Goal: Entertainment & Leisure: Consume media (video, audio)

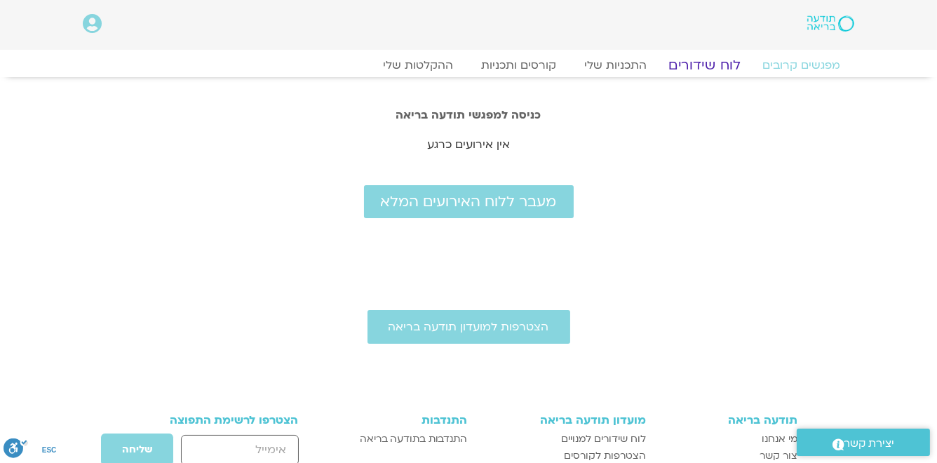
click at [721, 64] on link "לוח שידורים" at bounding box center [704, 65] width 105 height 17
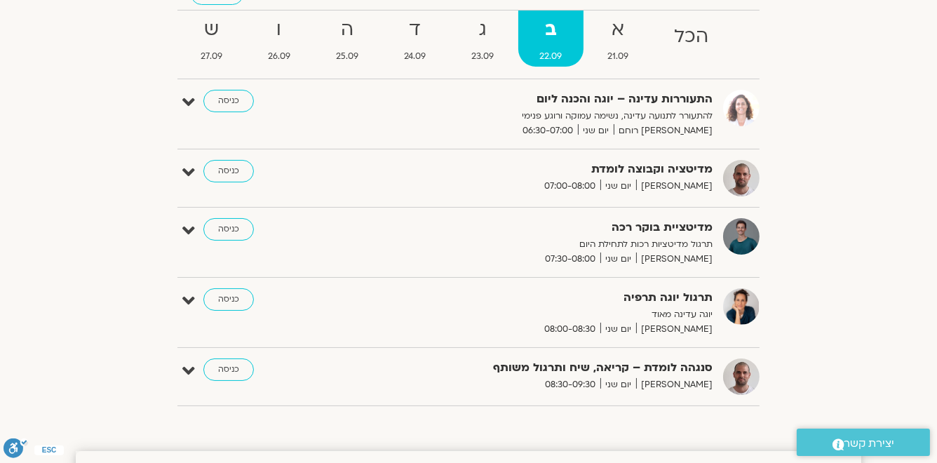
scroll to position [90, 0]
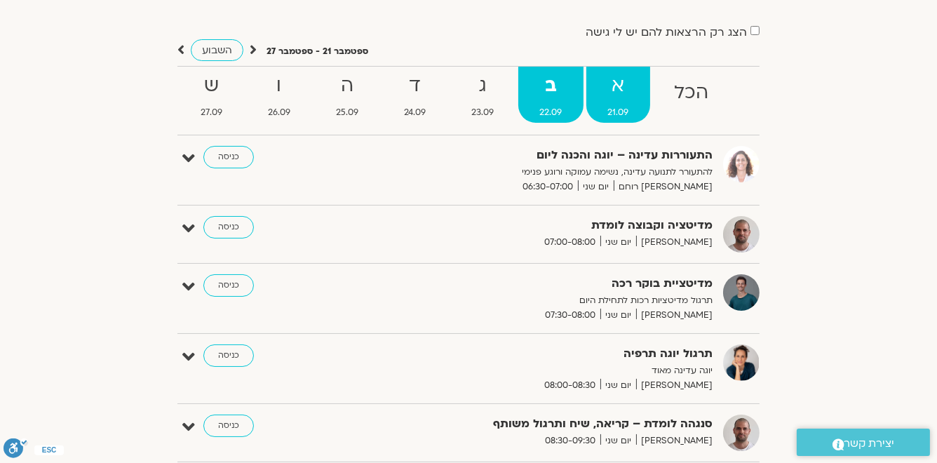
click at [623, 87] on strong "א" at bounding box center [618, 86] width 64 height 32
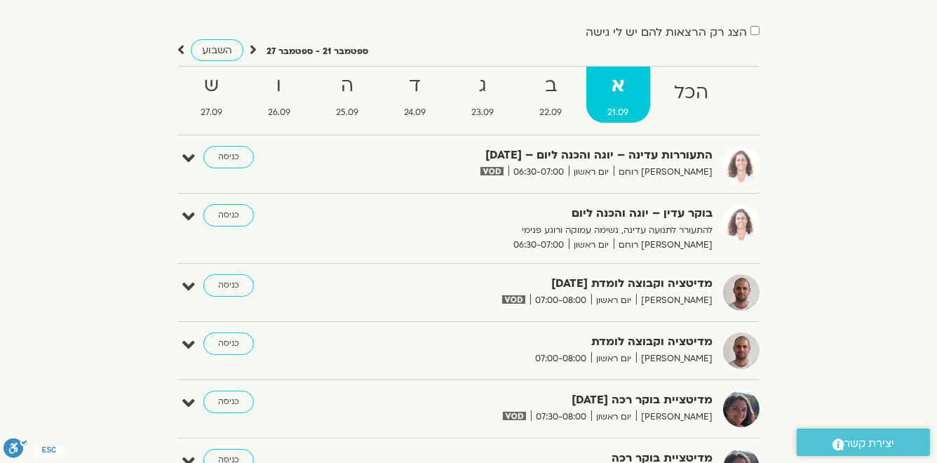
scroll to position [146, 0]
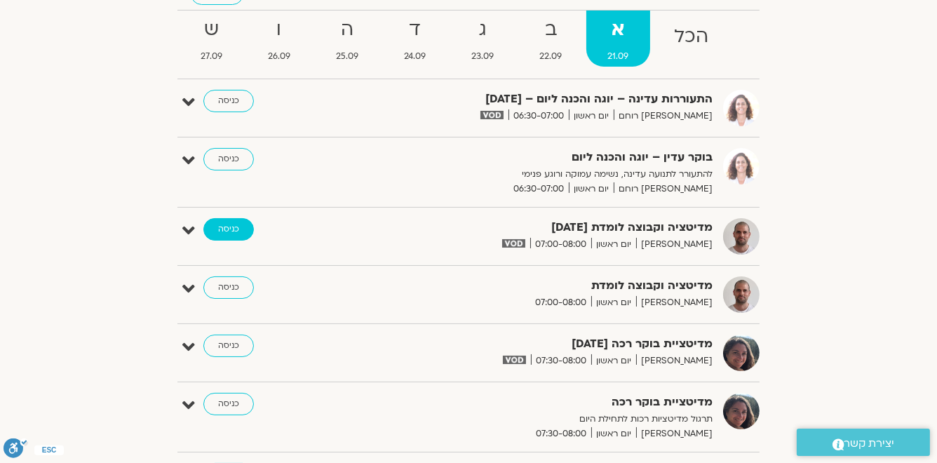
click at [236, 231] on link "כניסה" at bounding box center [228, 229] width 50 height 22
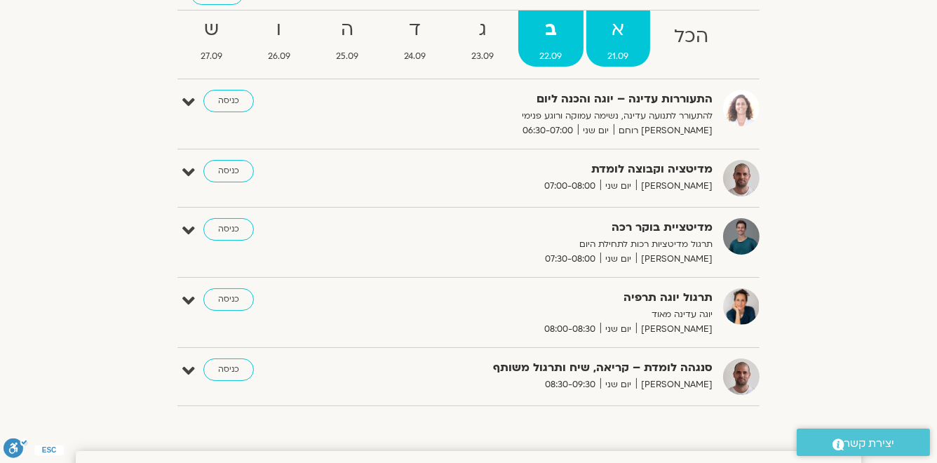
click at [622, 39] on strong "א" at bounding box center [618, 30] width 64 height 32
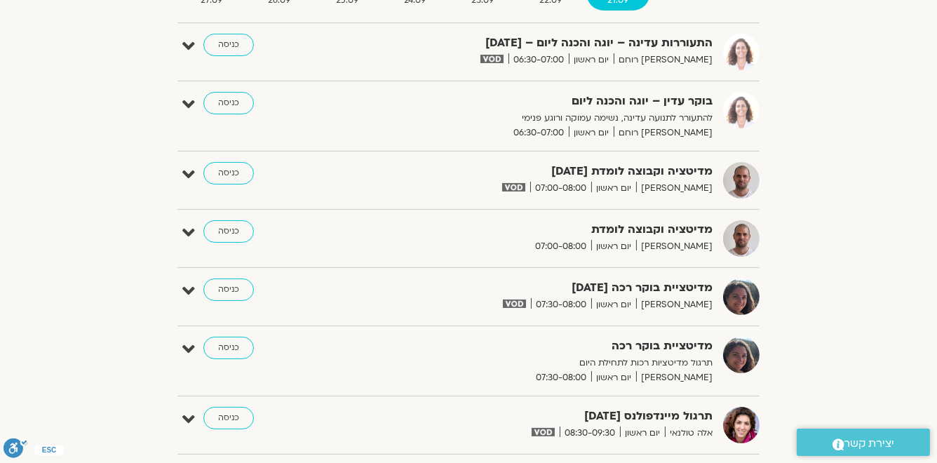
scroll to position [258, 0]
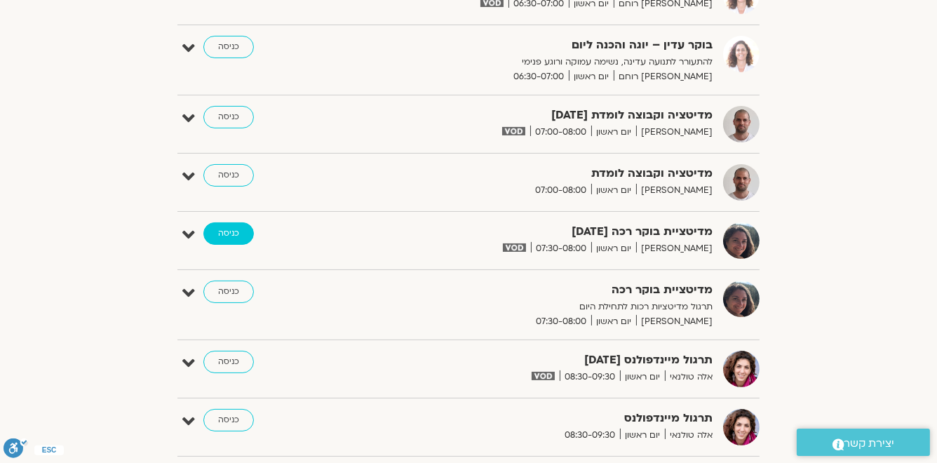
click at [231, 233] on link "כניסה" at bounding box center [228, 233] width 50 height 22
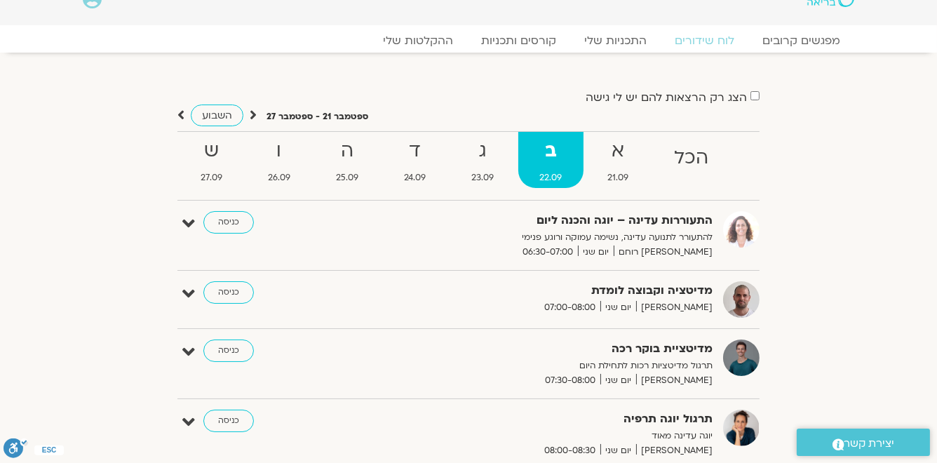
scroll to position [22, 0]
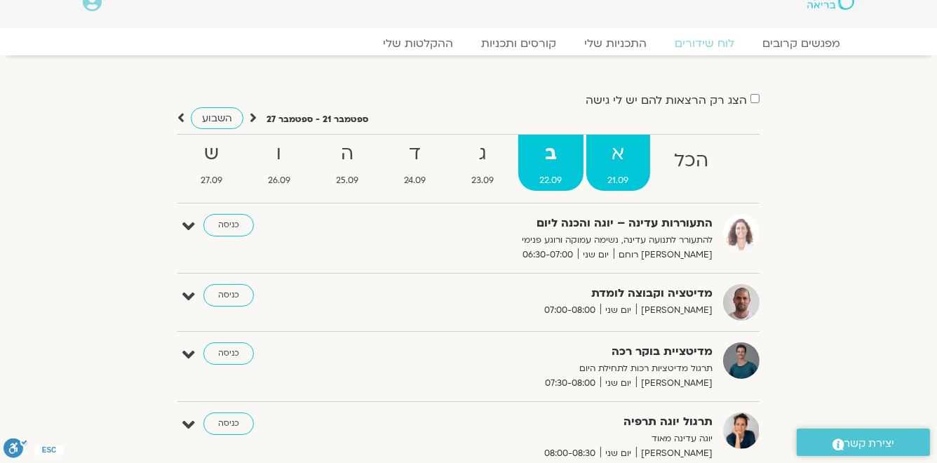
click at [626, 156] on strong "א" at bounding box center [618, 154] width 64 height 32
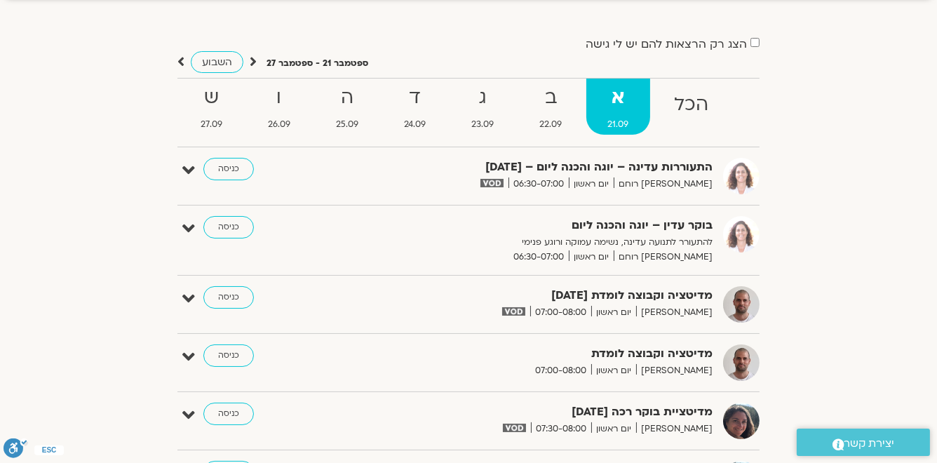
scroll to position [0, 0]
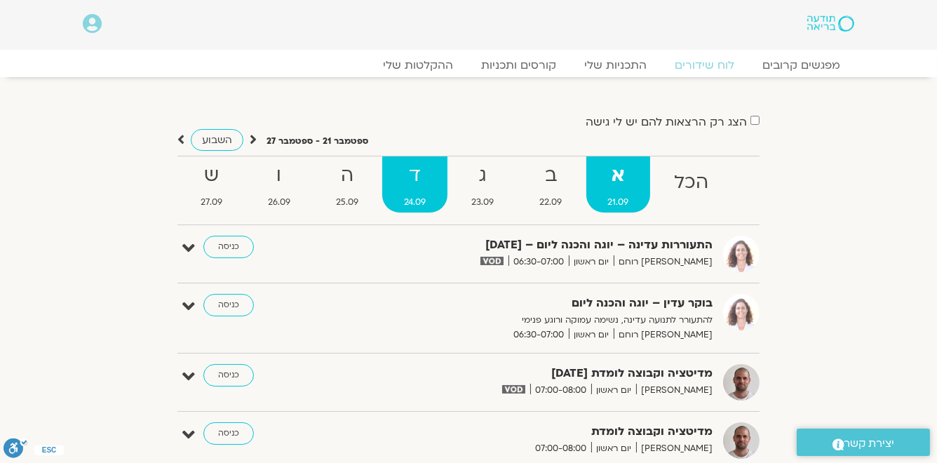
click at [414, 180] on strong "ד" at bounding box center [414, 176] width 65 height 32
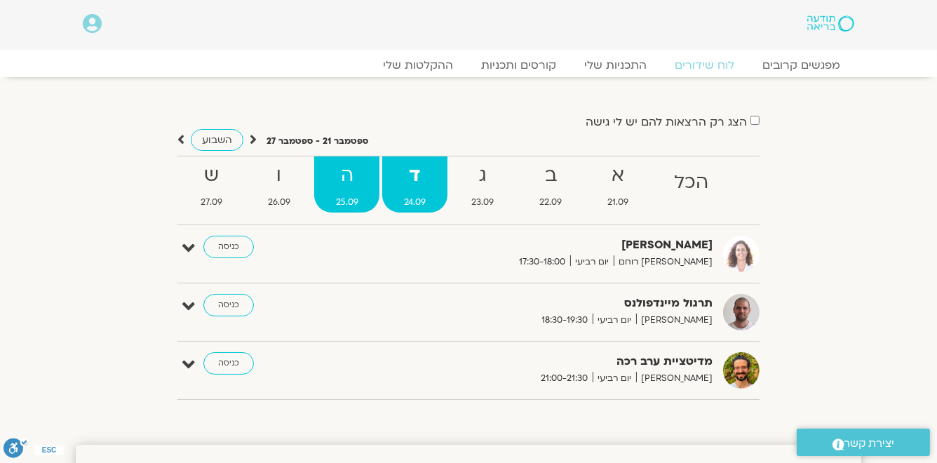
click at [351, 180] on strong "ה" at bounding box center [346, 176] width 65 height 32
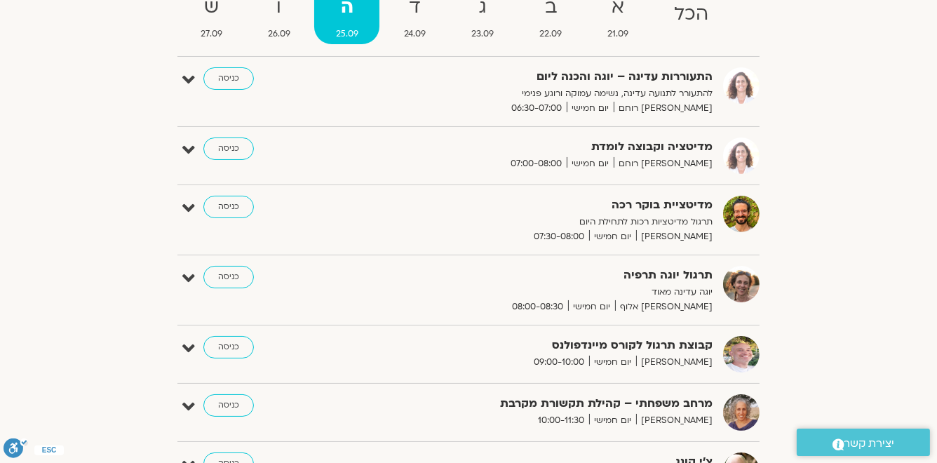
scroll to position [112, 0]
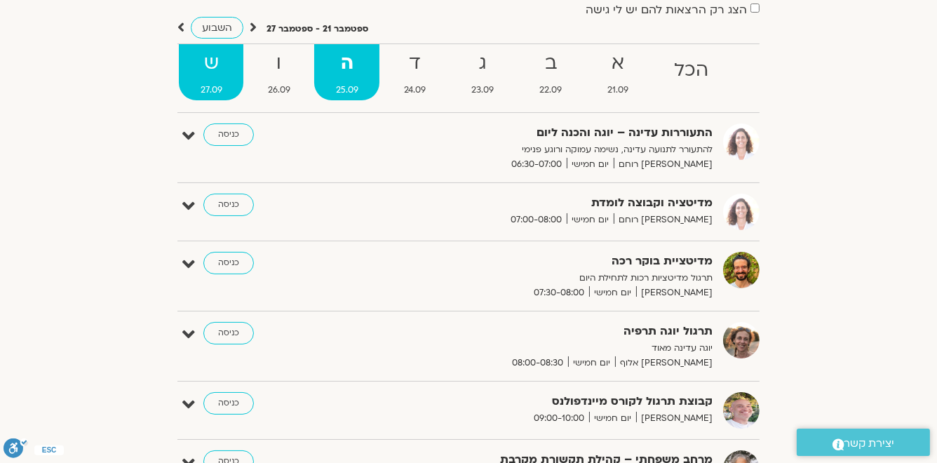
click at [222, 64] on strong "ש" at bounding box center [211, 64] width 65 height 32
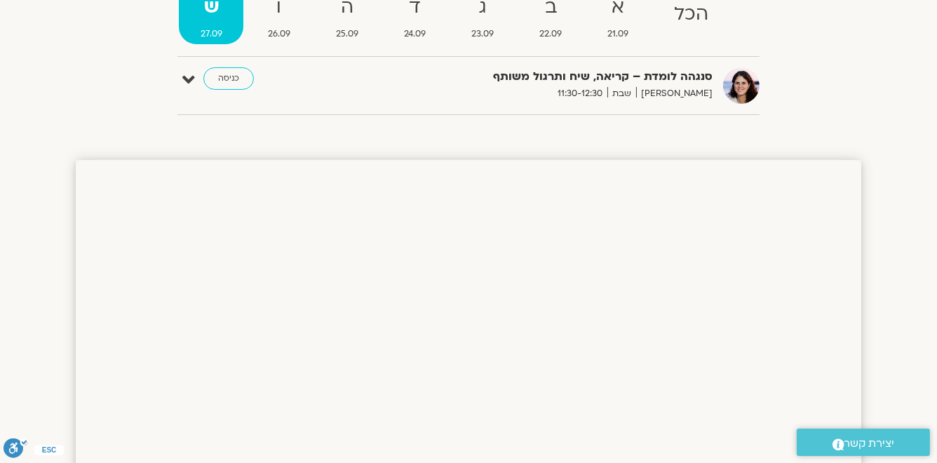
scroll to position [56, 0]
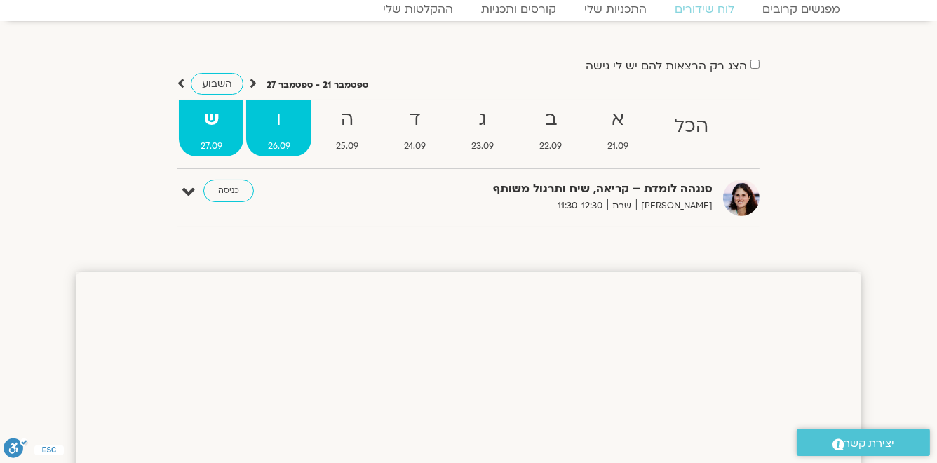
click at [276, 110] on strong "ו" at bounding box center [278, 120] width 65 height 32
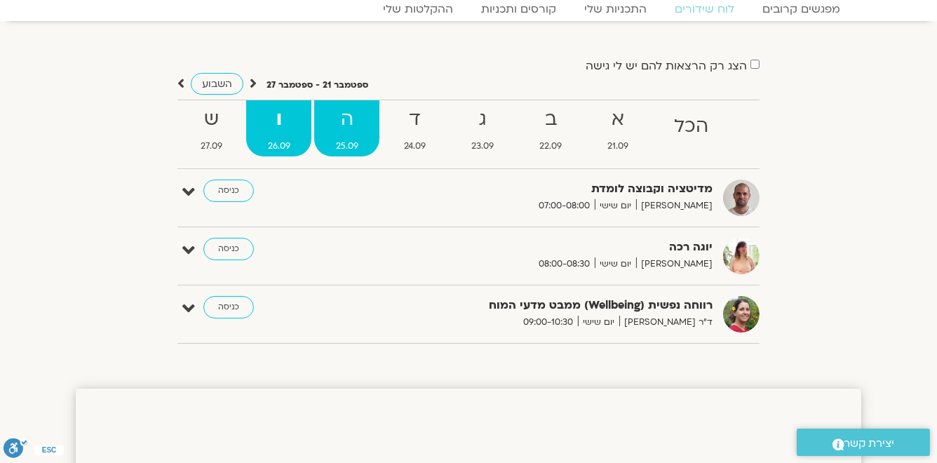
click at [353, 121] on strong "ה" at bounding box center [346, 120] width 65 height 32
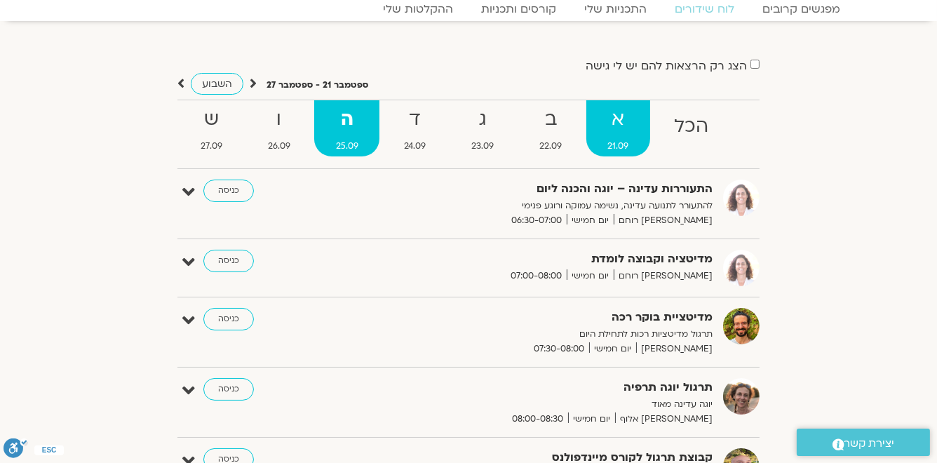
click at [623, 124] on strong "א" at bounding box center [618, 120] width 64 height 32
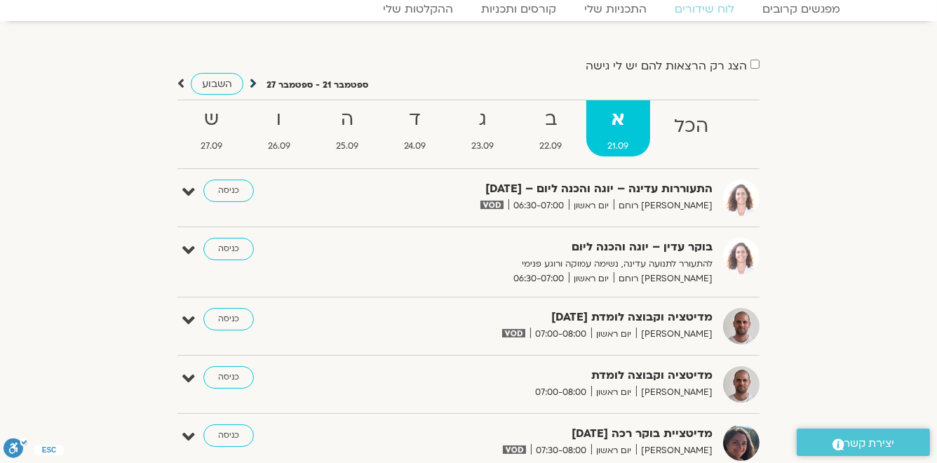
click at [251, 84] on icon at bounding box center [253, 83] width 7 height 14
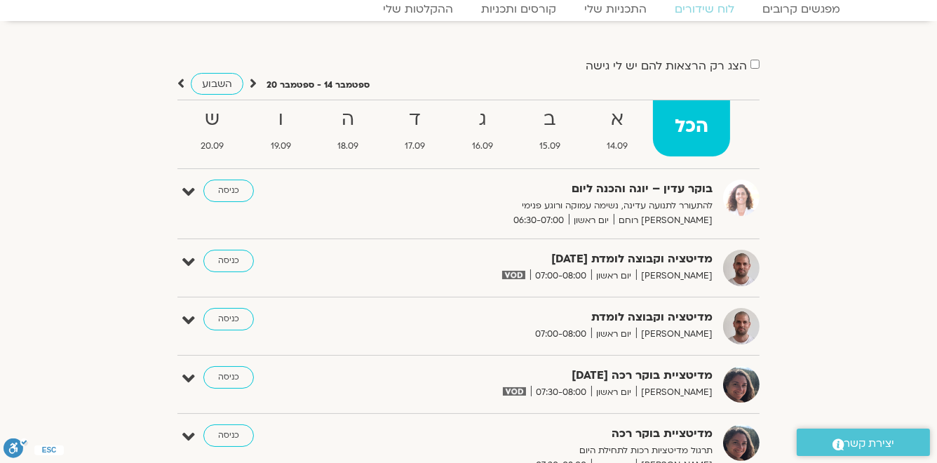
scroll to position [0, 0]
click at [617, 114] on strong "א" at bounding box center [617, 120] width 65 height 32
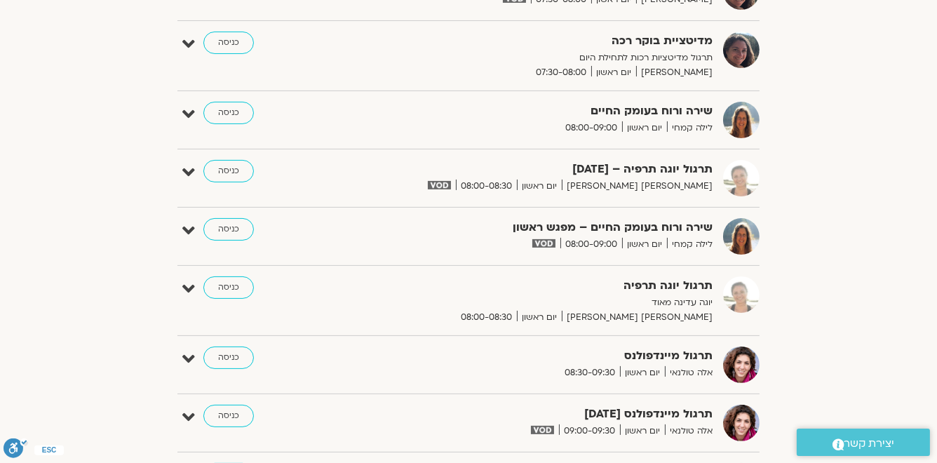
scroll to position [505, 0]
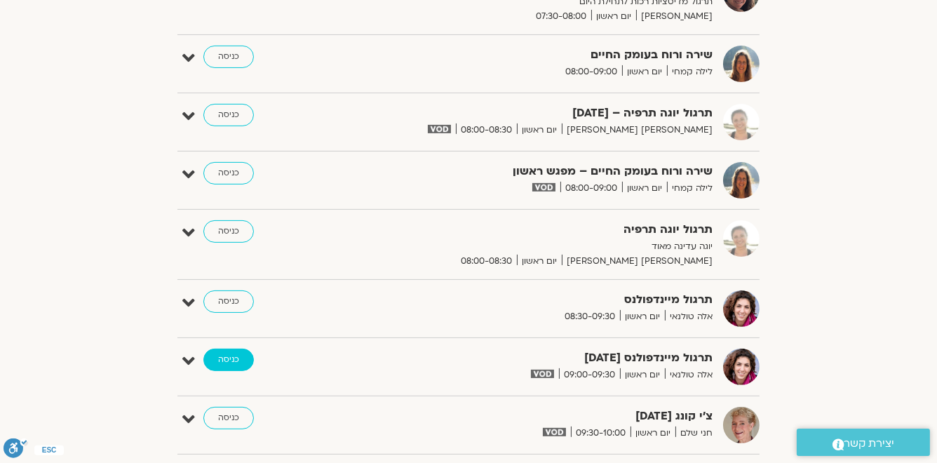
click at [228, 362] on link "כניסה" at bounding box center [228, 360] width 50 height 22
